Goal: Find specific page/section: Find specific page/section

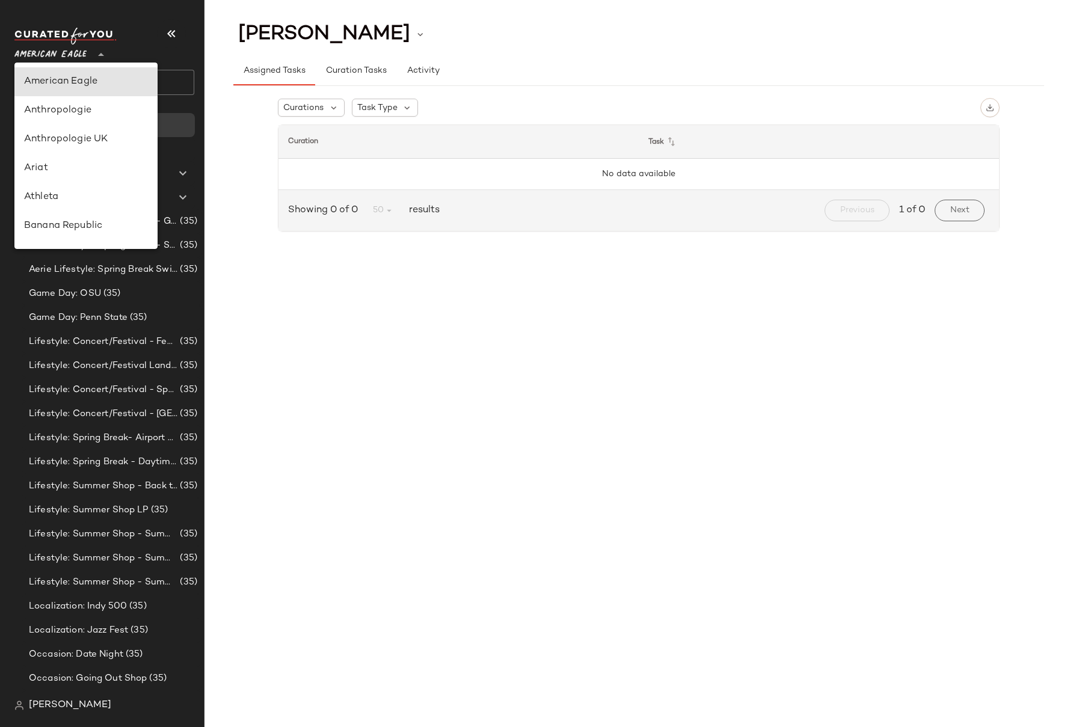
click at [64, 52] on span "American Eagle" at bounding box center [50, 52] width 72 height 22
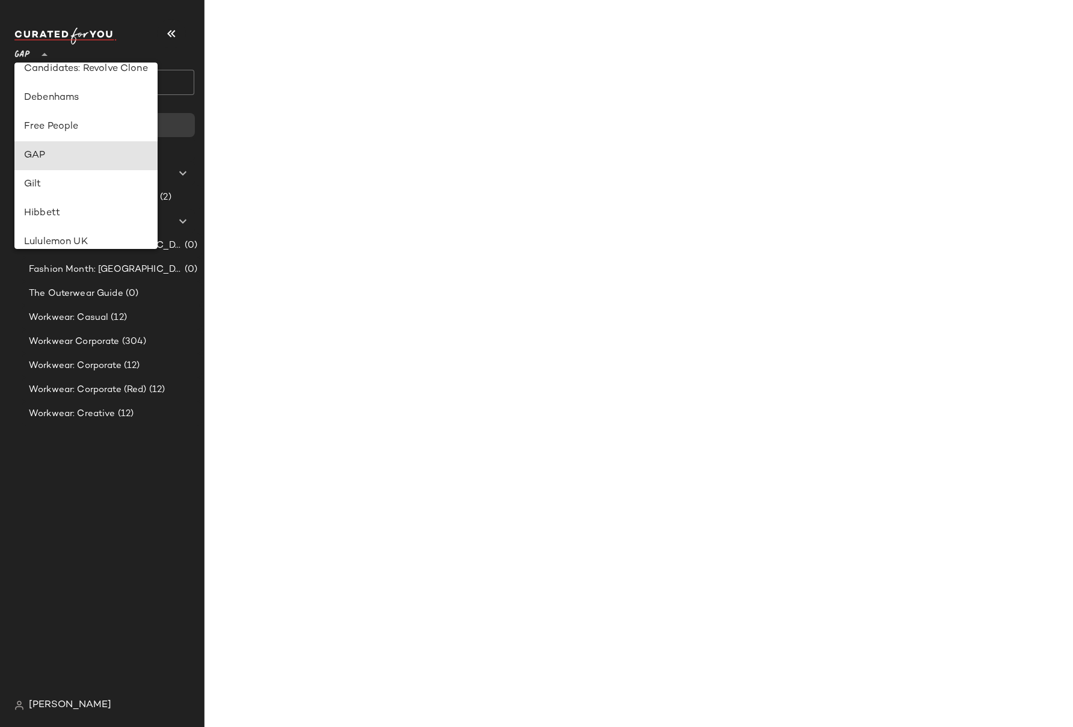
type input "**"
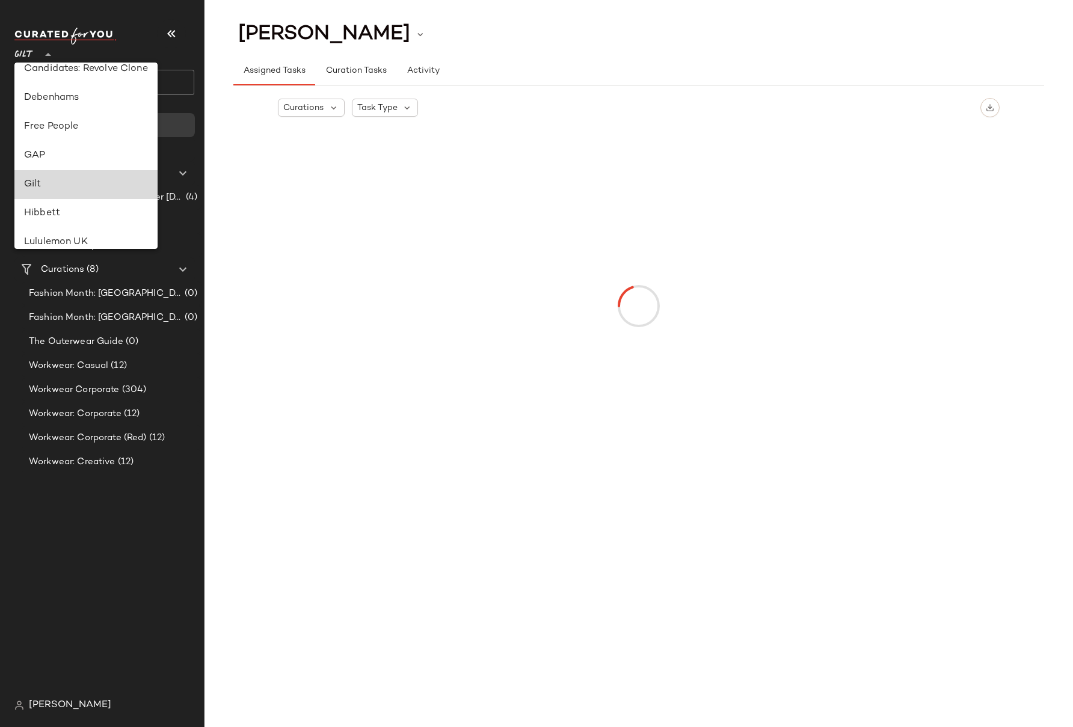
click at [42, 192] on div "Gilt" at bounding box center [85, 184] width 143 height 29
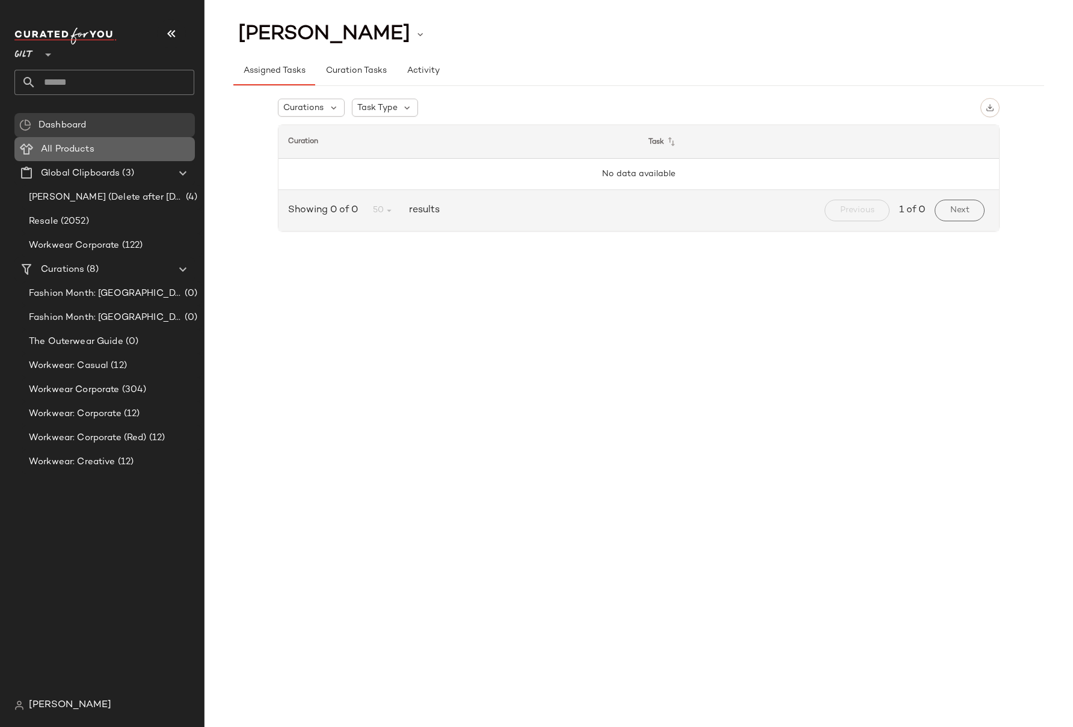
click at [65, 150] on span "All Products" at bounding box center [68, 150] width 54 height 14
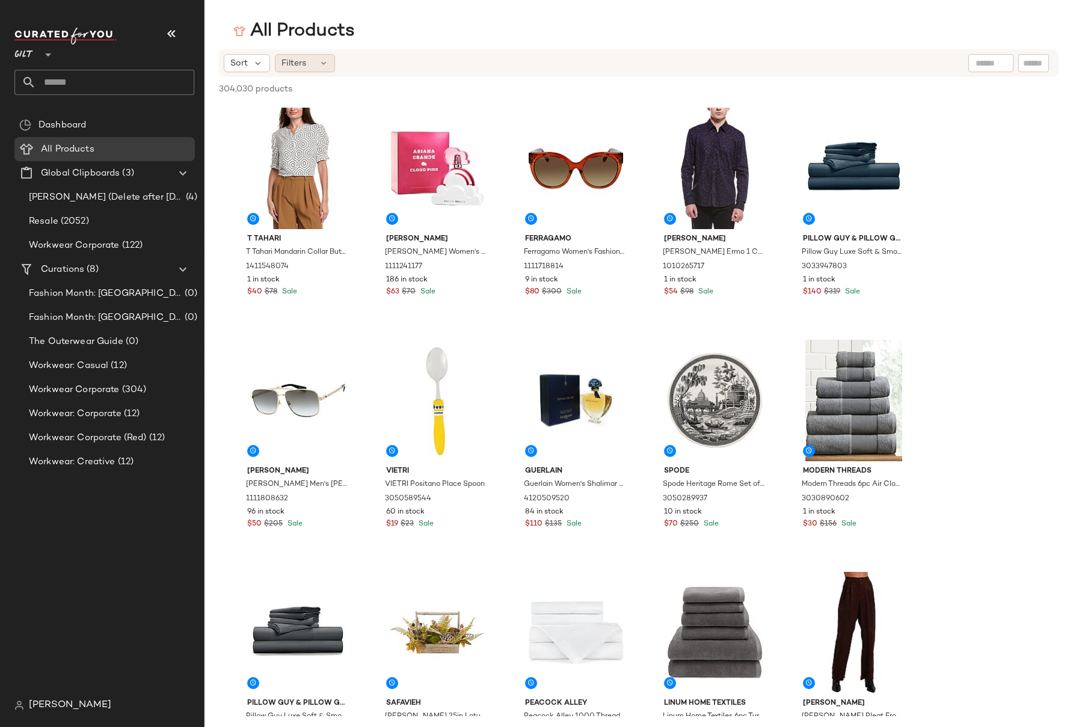
click at [310, 63] on div "Filters" at bounding box center [305, 63] width 60 height 18
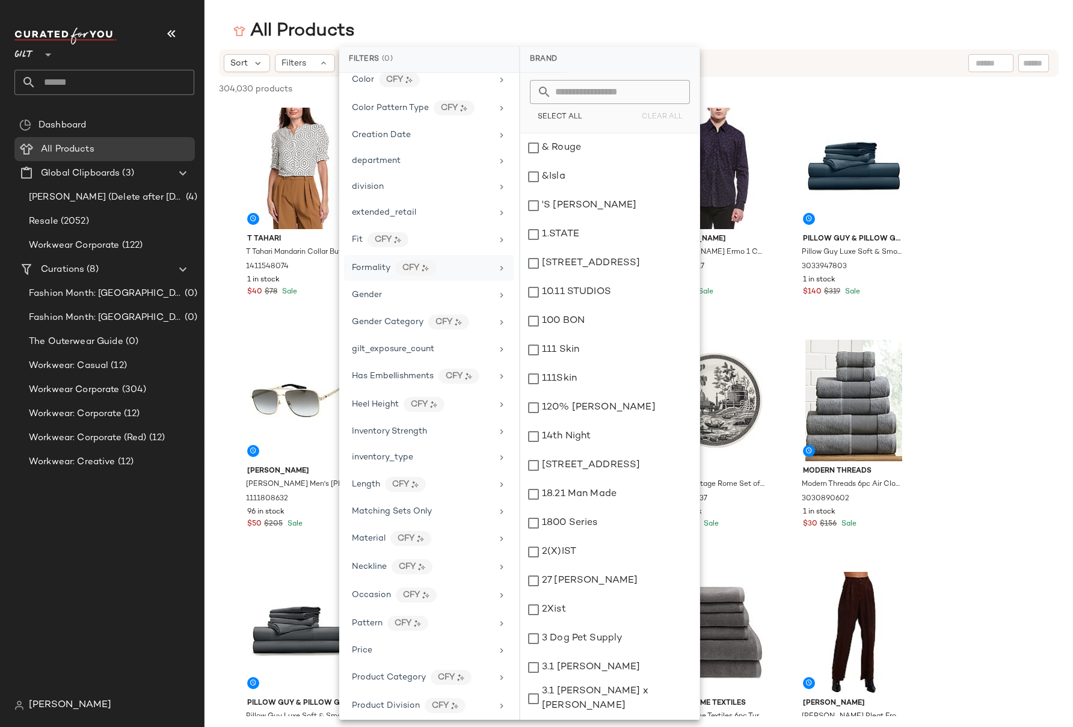
scroll to position [192, 0]
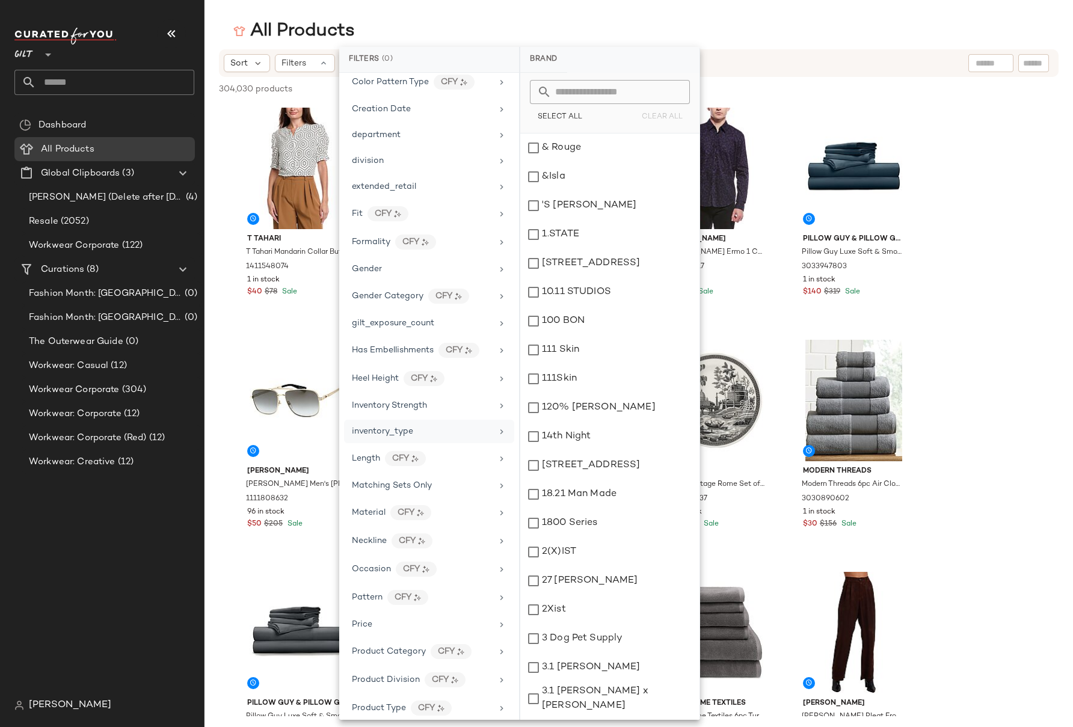
click at [404, 425] on div "inventory_type" at bounding box center [382, 431] width 61 height 13
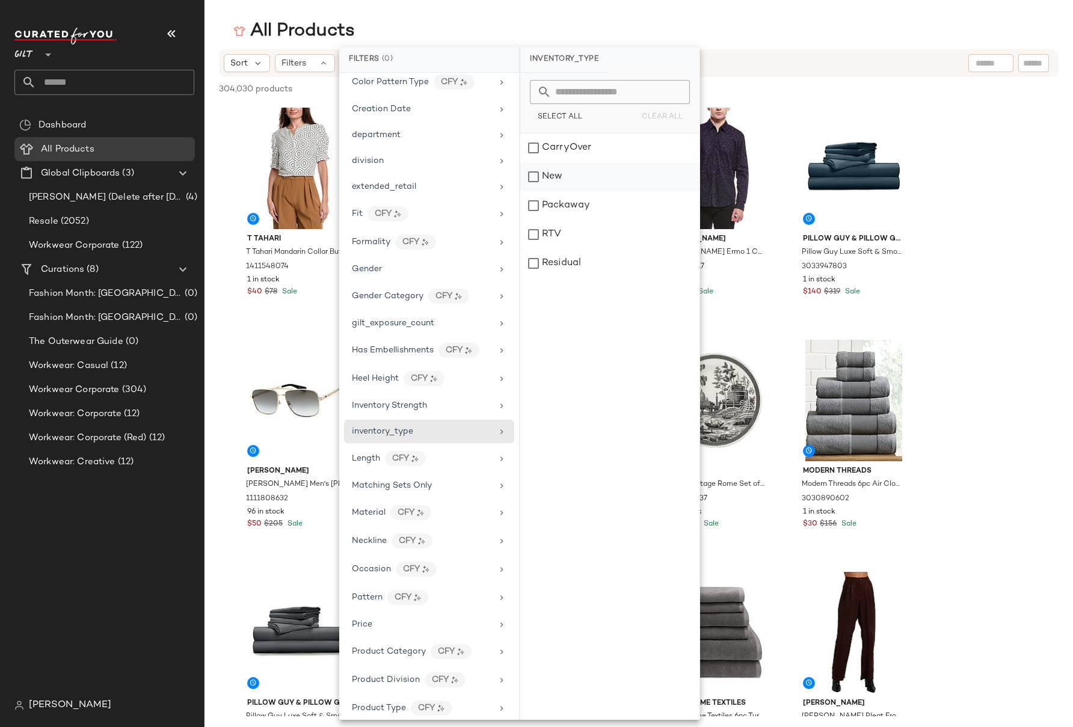
click at [533, 191] on div "New" at bounding box center [609, 205] width 179 height 29
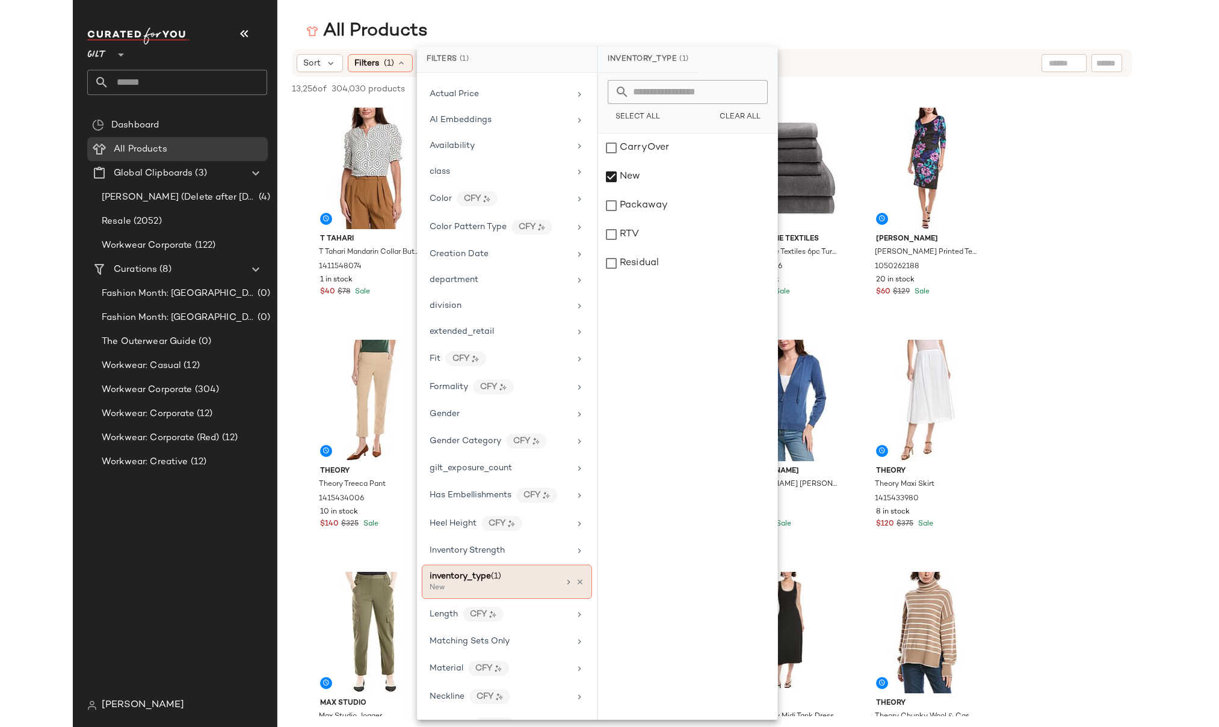
scroll to position [0, 0]
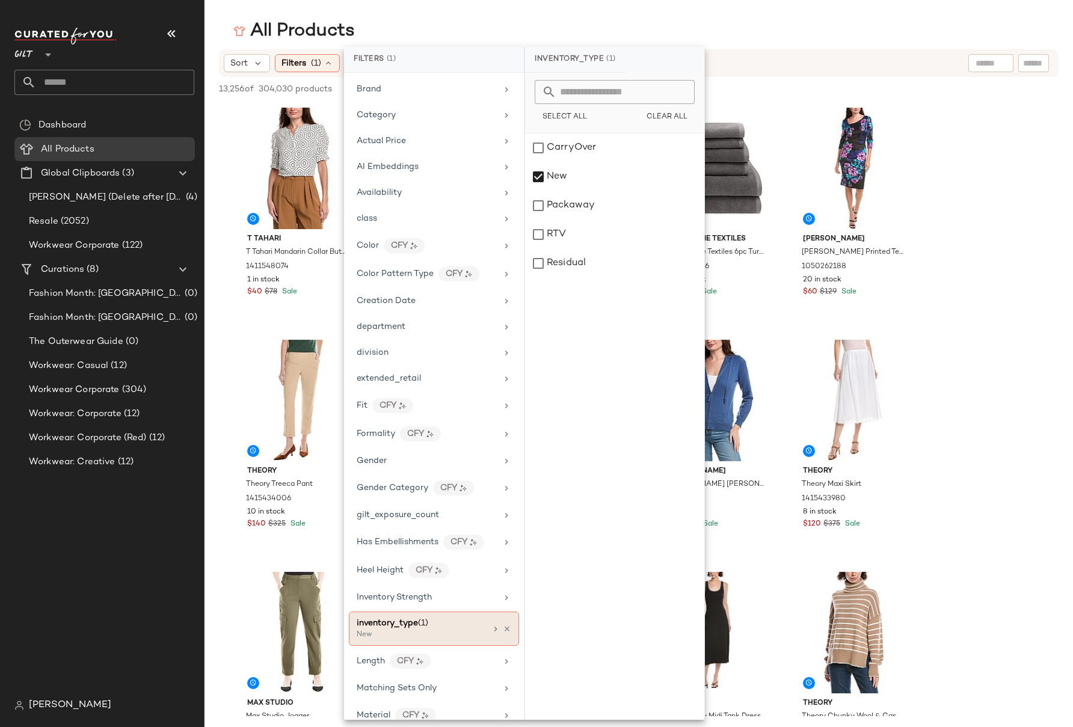
click at [497, 631] on div at bounding box center [501, 629] width 20 height 10
click at [503, 630] on icon at bounding box center [507, 629] width 8 height 8
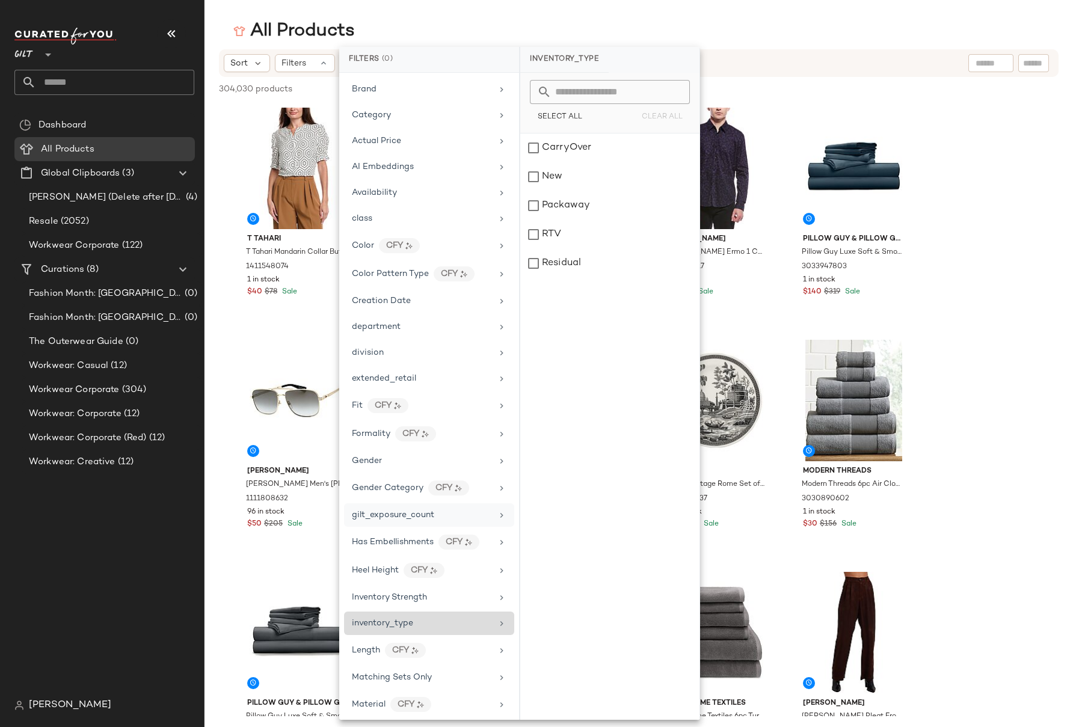
click at [414, 518] on span "gilt_exposure_count" at bounding box center [393, 515] width 82 height 9
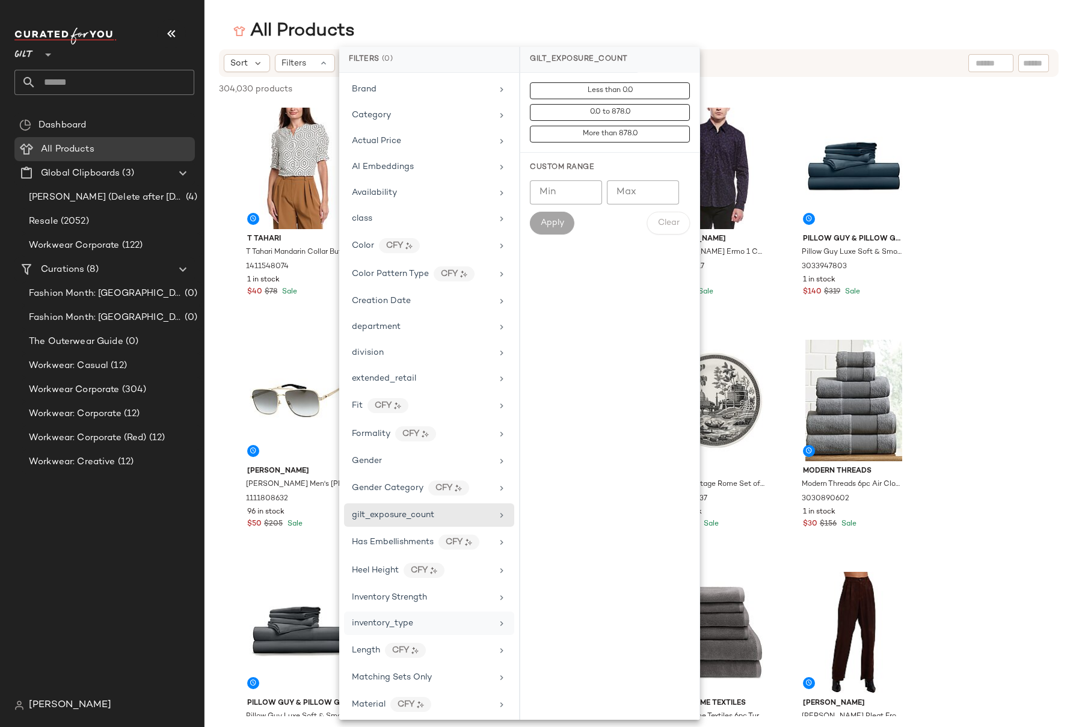
click at [631, 189] on input "Max" at bounding box center [643, 192] width 72 height 24
type input "*"
click at [552, 224] on span "Apply" at bounding box center [552, 223] width 24 height 10
